Goal: Information Seeking & Learning: Learn about a topic

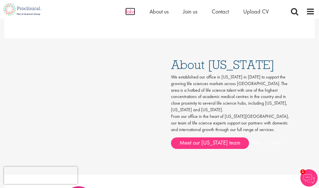
click at [134, 14] on span "Jobs" at bounding box center [131, 11] width 10 height 7
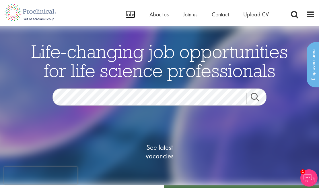
click at [134, 14] on span "Jobs" at bounding box center [131, 14] width 10 height 7
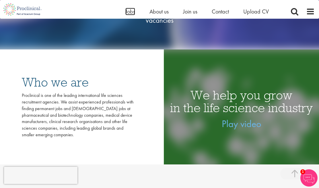
scroll to position [148, 0]
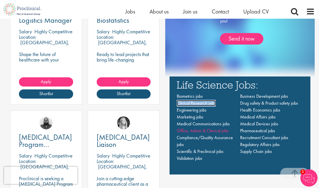
scroll to position [375, 0]
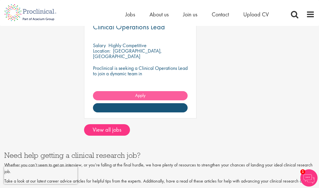
scroll to position [718, 0]
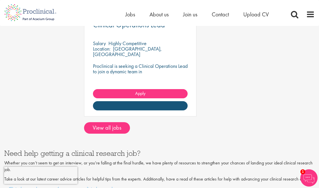
click at [105, 134] on div at bounding box center [159, 137] width 319 height 7
click at [106, 126] on link "View all jobs" at bounding box center [107, 127] width 46 height 11
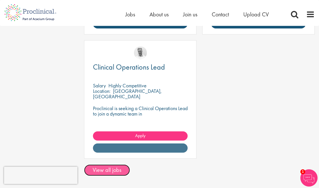
scroll to position [684, 0]
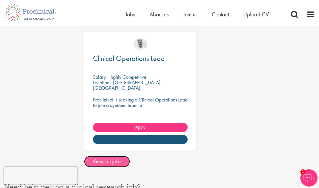
click at [105, 156] on link "View all jobs" at bounding box center [107, 161] width 46 height 11
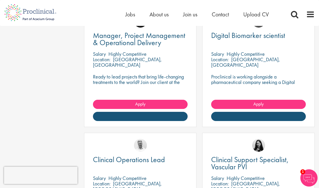
scroll to position [126, 0]
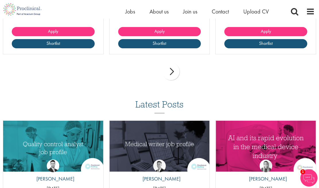
scroll to position [244, 0]
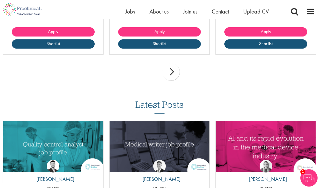
click at [174, 70] on div "next" at bounding box center [171, 71] width 17 height 17
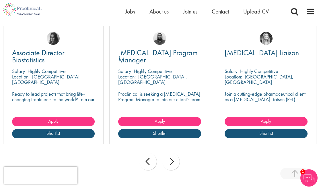
scroll to position [154, 0]
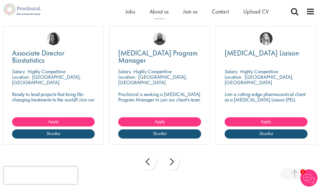
click at [172, 164] on div "next" at bounding box center [171, 161] width 17 height 17
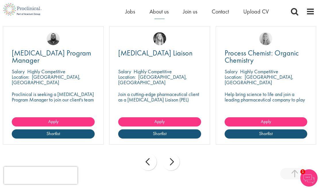
click at [172, 163] on div "next" at bounding box center [171, 161] width 17 height 17
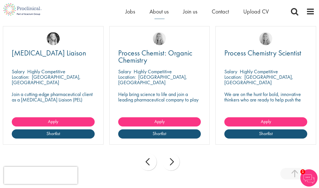
click at [172, 163] on div "next" at bounding box center [171, 161] width 17 height 17
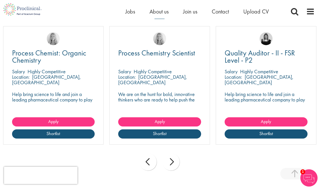
click at [172, 163] on div "next" at bounding box center [171, 161] width 17 height 17
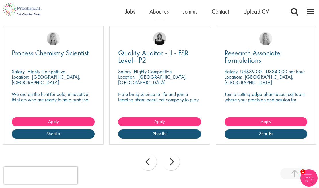
click at [172, 163] on div "next" at bounding box center [171, 161] width 17 height 17
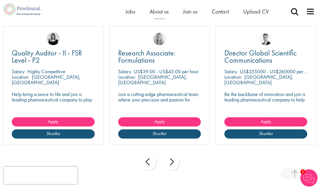
click at [172, 163] on div "next" at bounding box center [171, 161] width 17 height 17
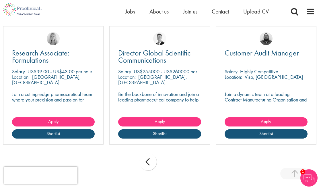
click at [172, 163] on div "prev next" at bounding box center [159, 162] width 319 height 25
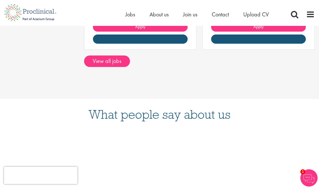
scroll to position [223, 0]
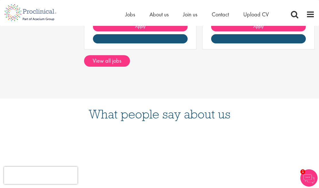
click at [122, 58] on link "View all jobs" at bounding box center [107, 60] width 46 height 11
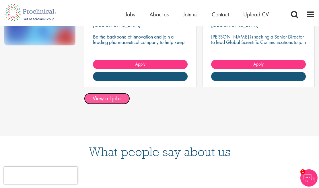
scroll to position [232, 0]
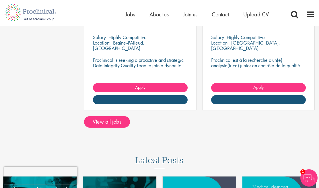
scroll to position [853, 0]
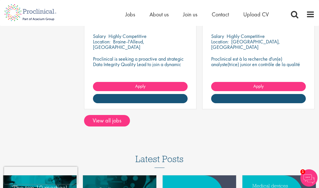
click at [110, 118] on link "View all jobs" at bounding box center [107, 120] width 46 height 11
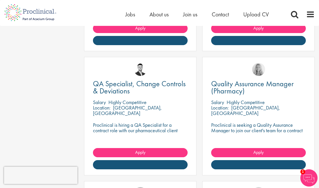
scroll to position [661, 0]
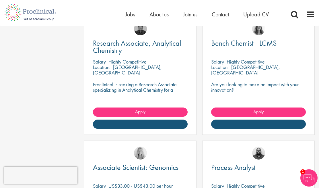
scroll to position [642, 0]
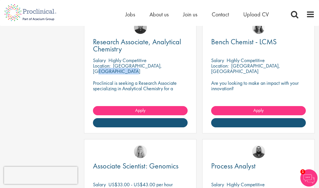
drag, startPoint x: 115, startPoint y: 67, endPoint x: 168, endPoint y: 73, distance: 53.5
click at [169, 73] on div "Location: Cambridge, USA" at bounding box center [140, 68] width 95 height 11
click at [168, 73] on div "Location: Cambridge, USA" at bounding box center [140, 68] width 95 height 11
drag, startPoint x: 136, startPoint y: 66, endPoint x: 97, endPoint y: 66, distance: 38.2
click at [97, 66] on div "Location: Cambridge, USA" at bounding box center [140, 68] width 95 height 11
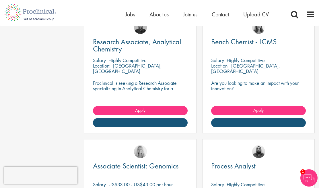
click at [109, 66] on span "Location:" at bounding box center [102, 65] width 18 height 7
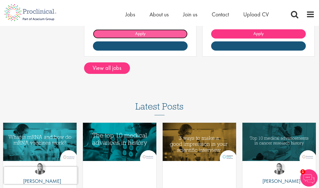
scroll to position [843, 0]
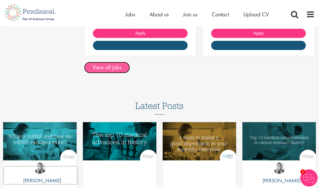
click at [104, 71] on link "View all jobs" at bounding box center [107, 67] width 46 height 11
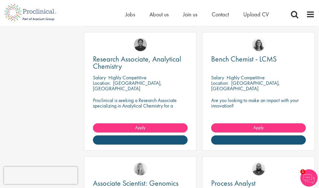
scroll to position [538, 0]
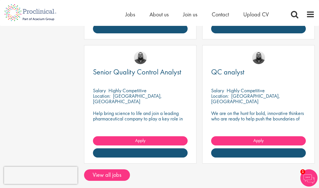
scroll to position [740, 0]
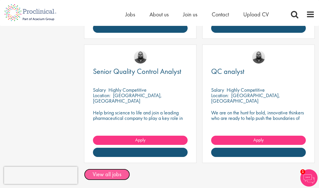
click at [114, 177] on link "View all jobs" at bounding box center [107, 174] width 46 height 11
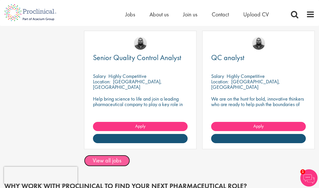
scroll to position [752, 0]
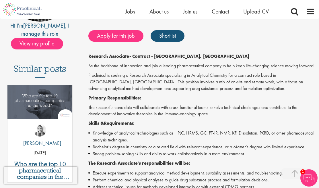
scroll to position [115, 0]
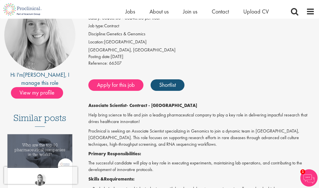
scroll to position [66, 0]
